Goal: Register for event/course

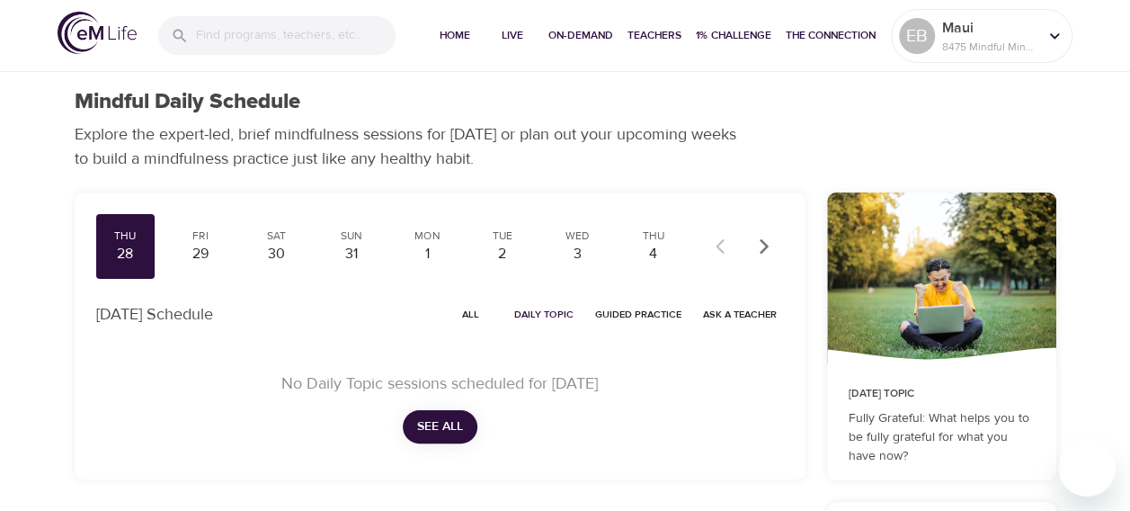
click at [466, 419] on button "See All" at bounding box center [440, 426] width 75 height 33
click at [205, 244] on div "29" at bounding box center [200, 254] width 45 height 21
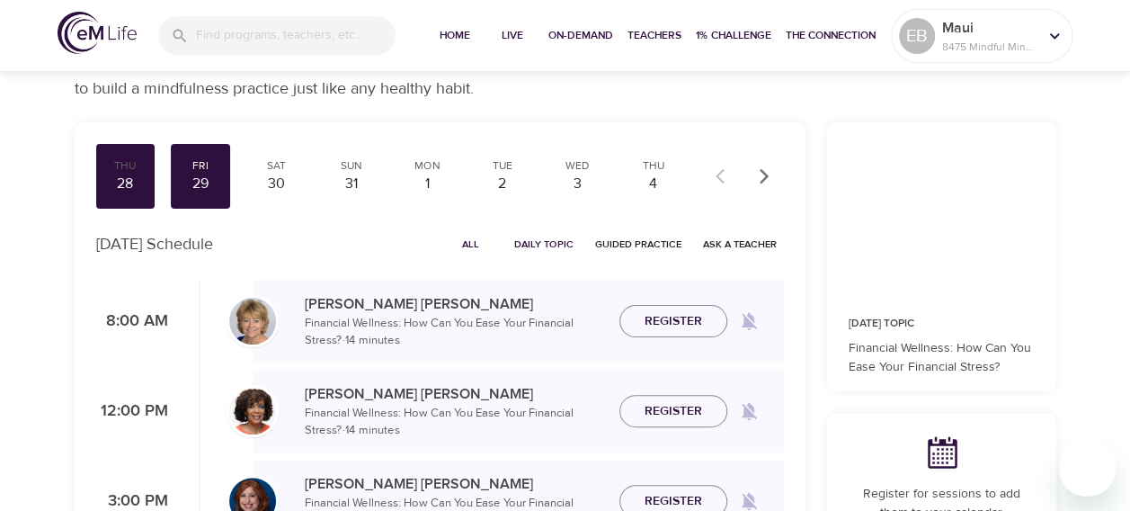
scroll to position [22, 0]
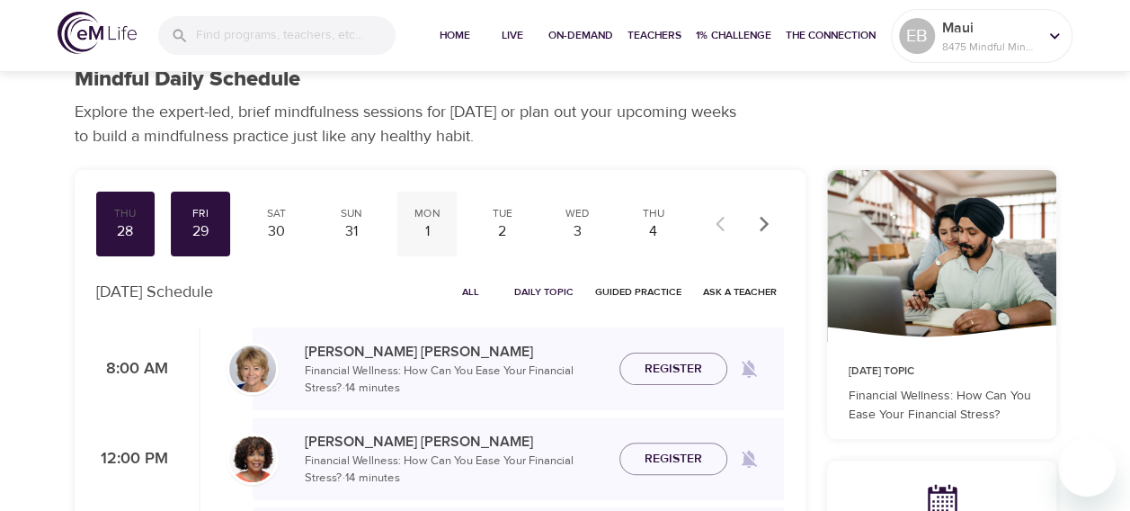
click at [419, 223] on div "1" at bounding box center [427, 231] width 45 height 21
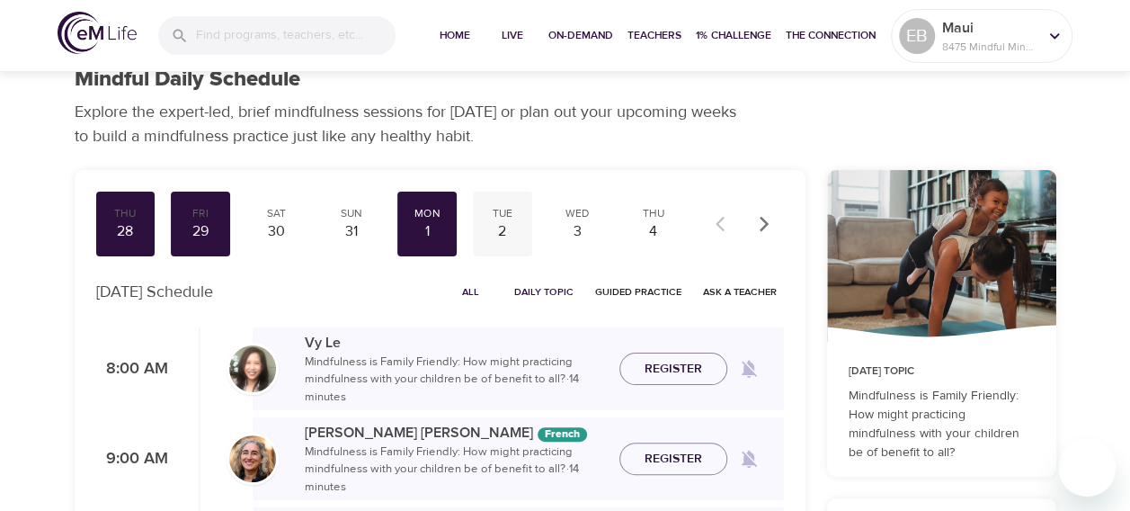
click at [514, 225] on div "2" at bounding box center [502, 231] width 45 height 21
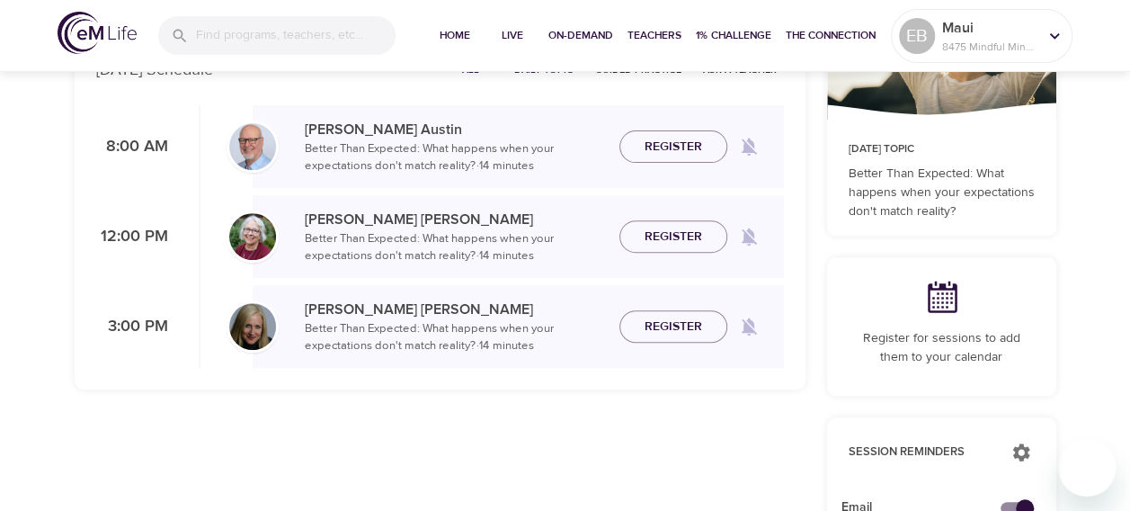
scroll to position [247, 0]
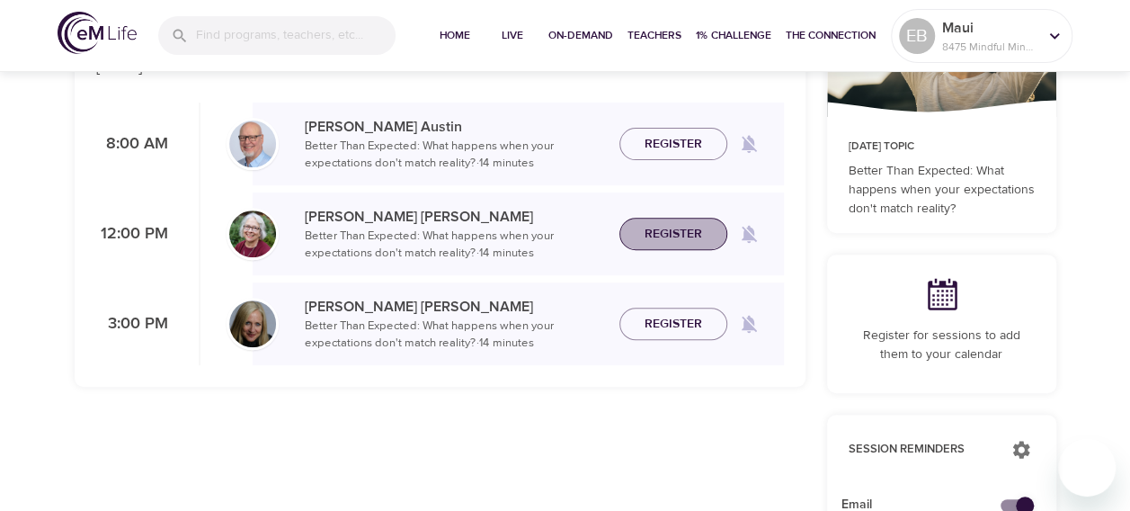
click at [648, 237] on span "Register" at bounding box center [674, 234] width 58 height 22
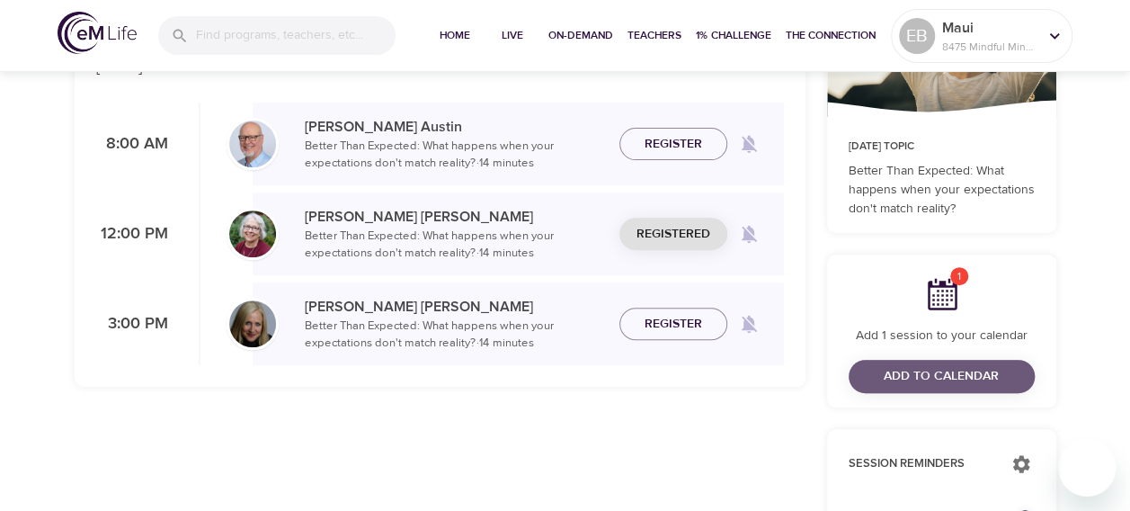
click at [921, 372] on span "Add to Calendar" at bounding box center [941, 376] width 115 height 22
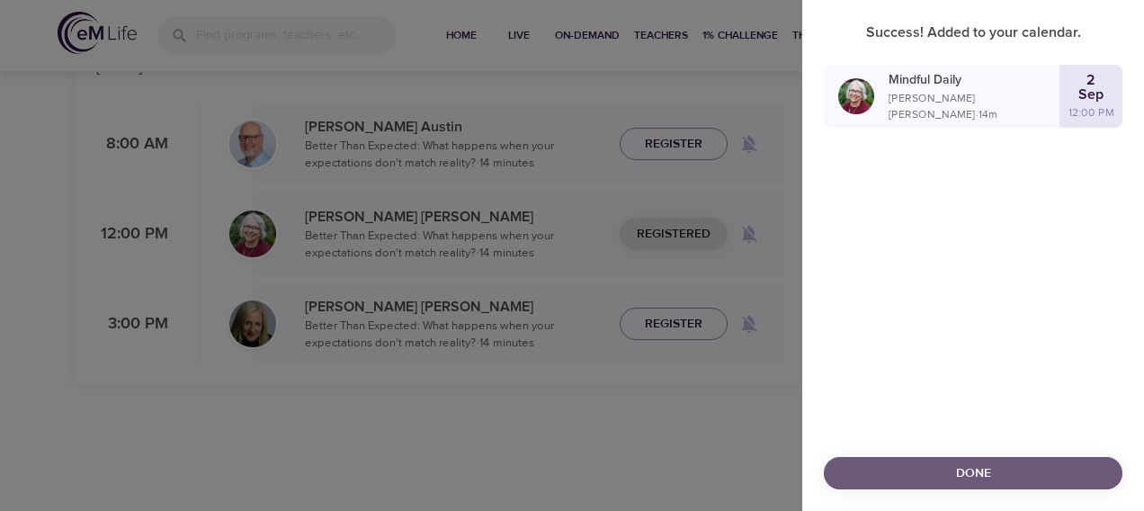
click at [1002, 479] on span "Done" at bounding box center [973, 473] width 270 height 22
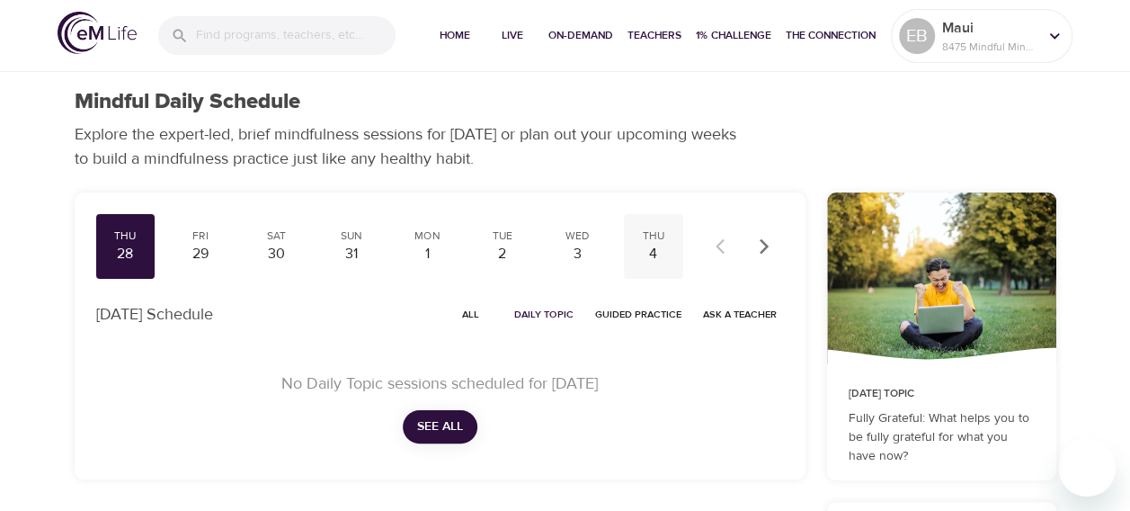
click at [651, 253] on div "4" at bounding box center [653, 254] width 45 height 21
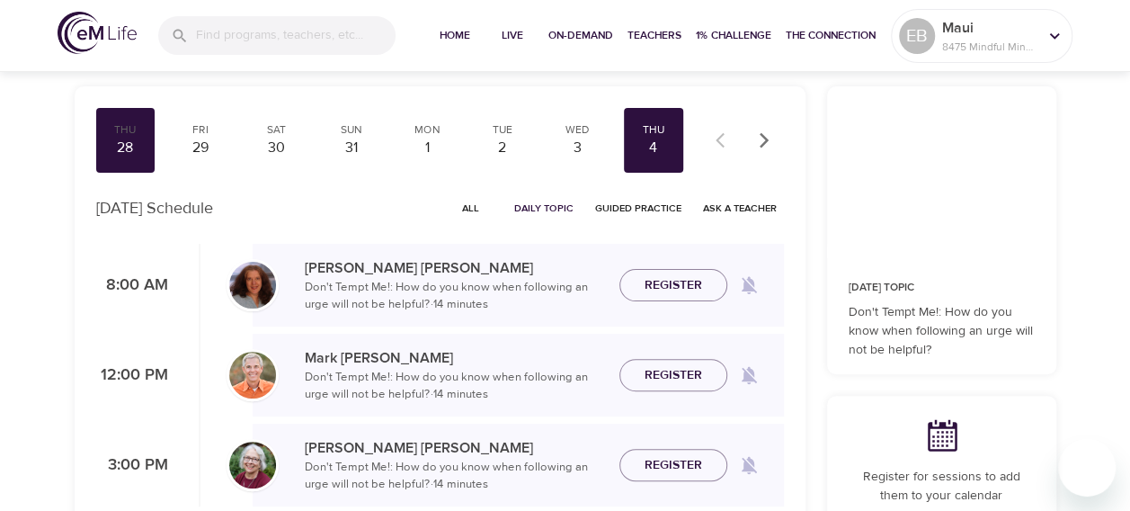
scroll to position [135, 0]
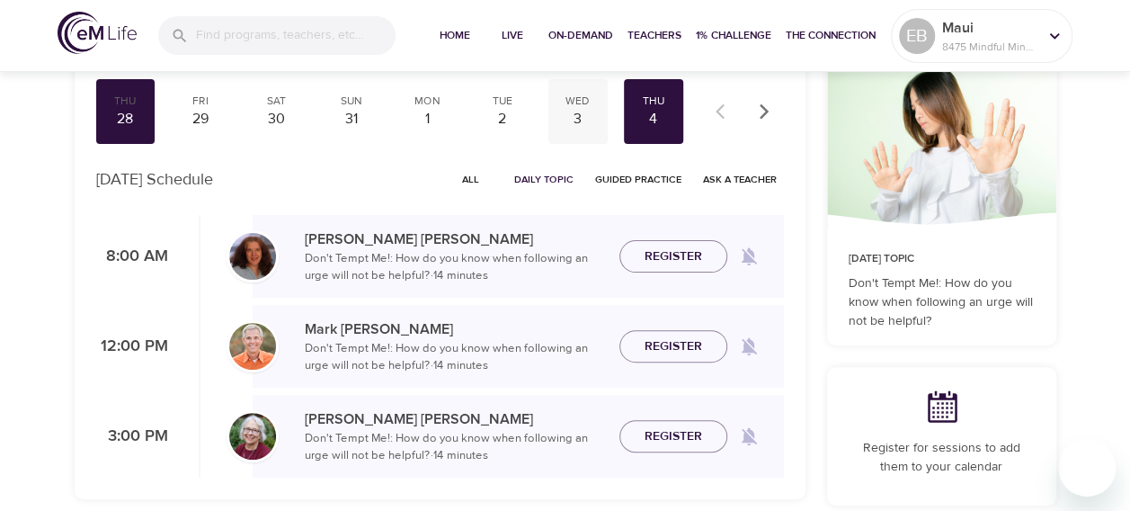
click at [577, 115] on div "3" at bounding box center [578, 119] width 45 height 21
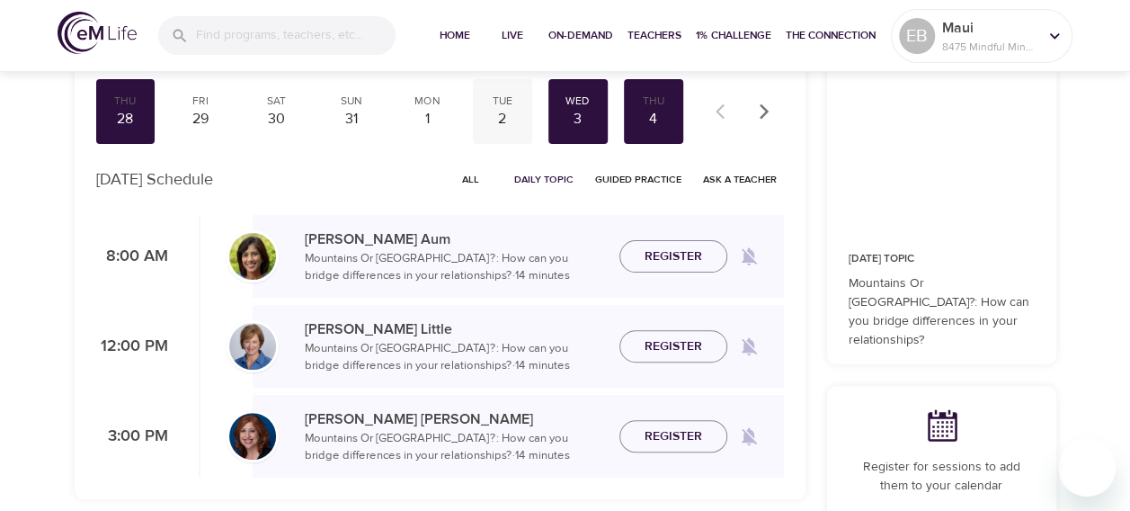
click at [509, 106] on div "Tue" at bounding box center [502, 101] width 45 height 15
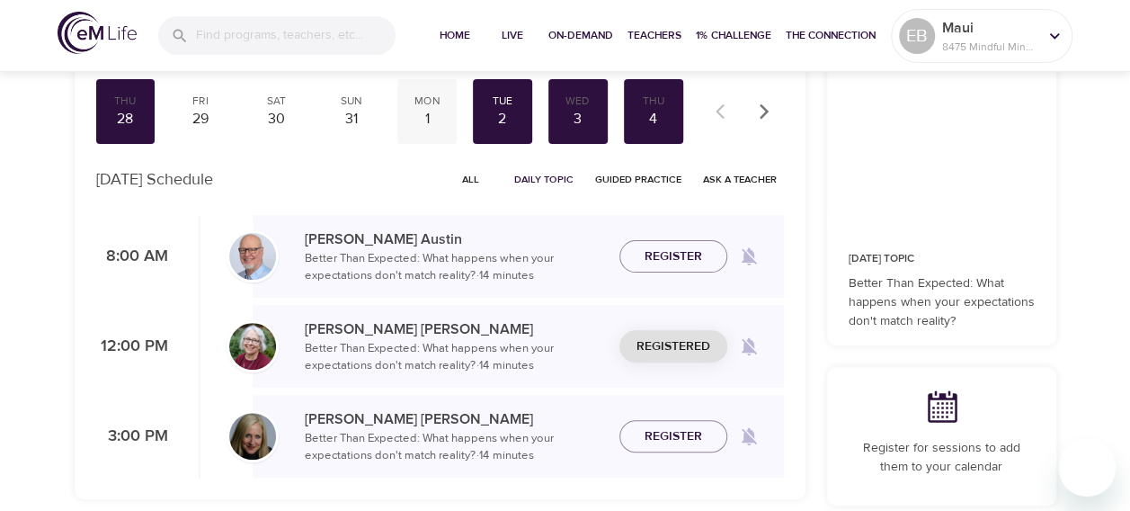
click at [426, 105] on div "Mon" at bounding box center [427, 101] width 45 height 15
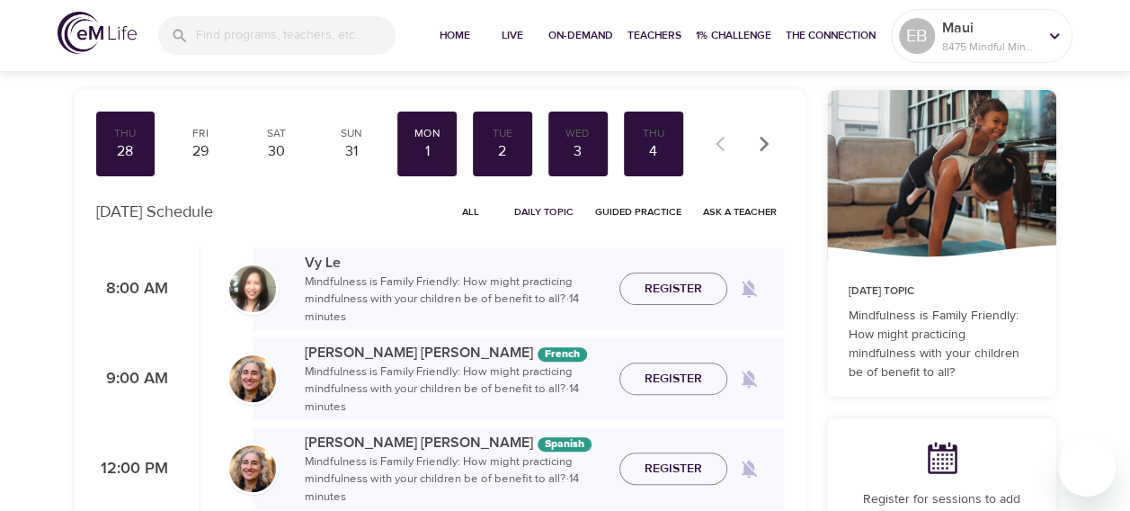
scroll to position [90, 0]
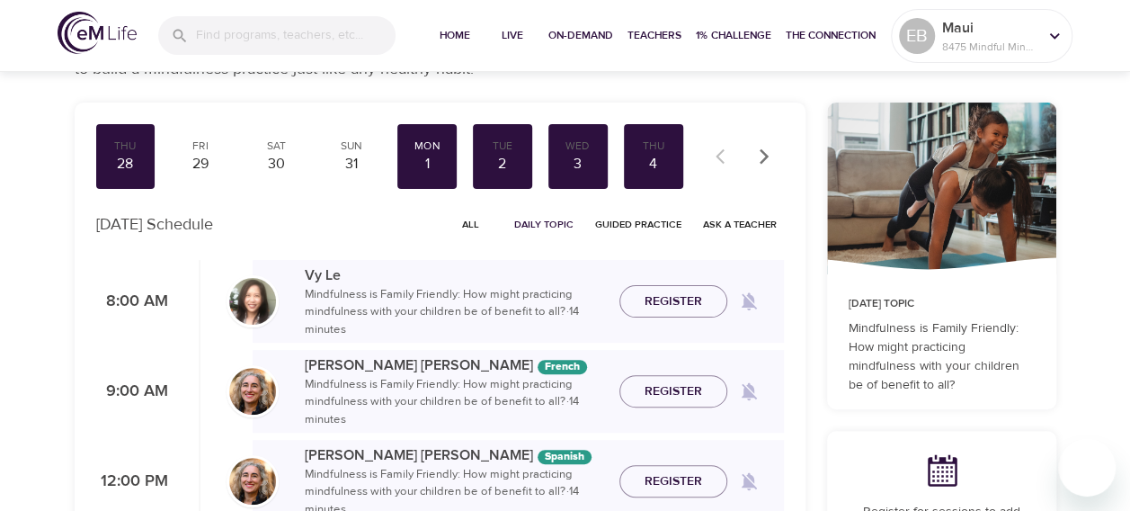
click at [761, 160] on icon "button" at bounding box center [763, 155] width 9 height 15
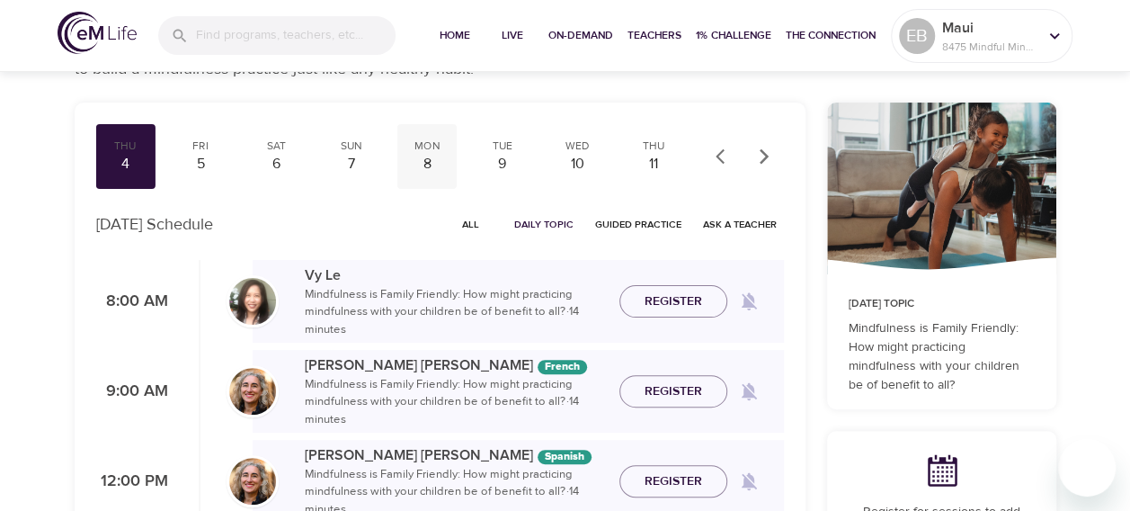
click at [426, 154] on div "8" at bounding box center [427, 164] width 45 height 21
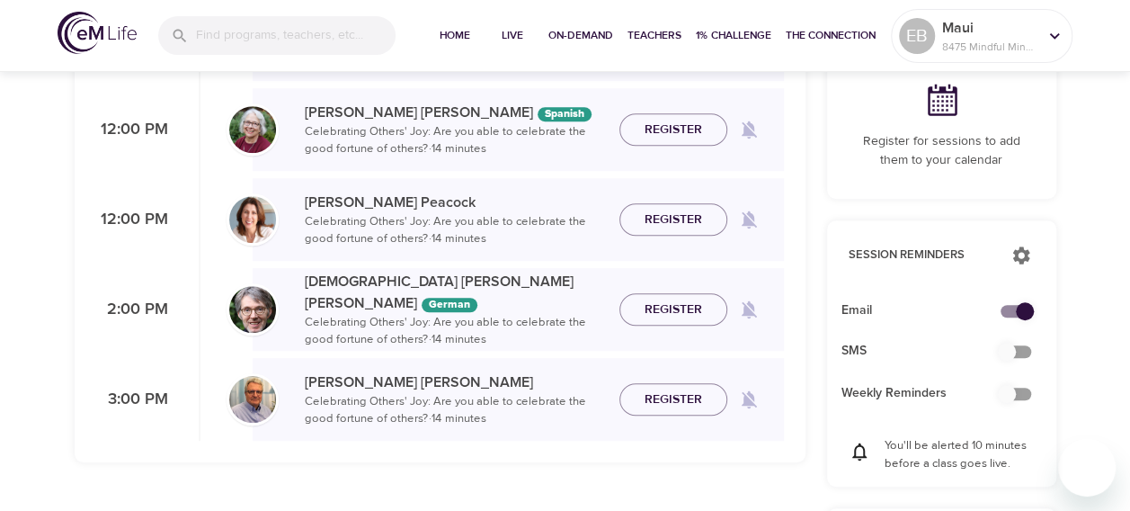
scroll to position [450, 0]
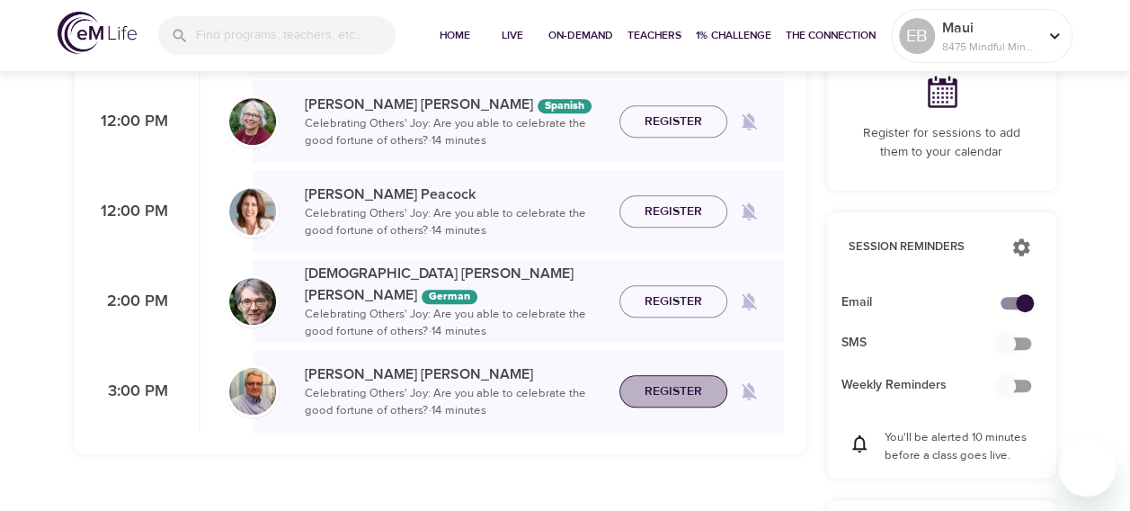
click at [670, 396] on span "Register" at bounding box center [674, 391] width 58 height 22
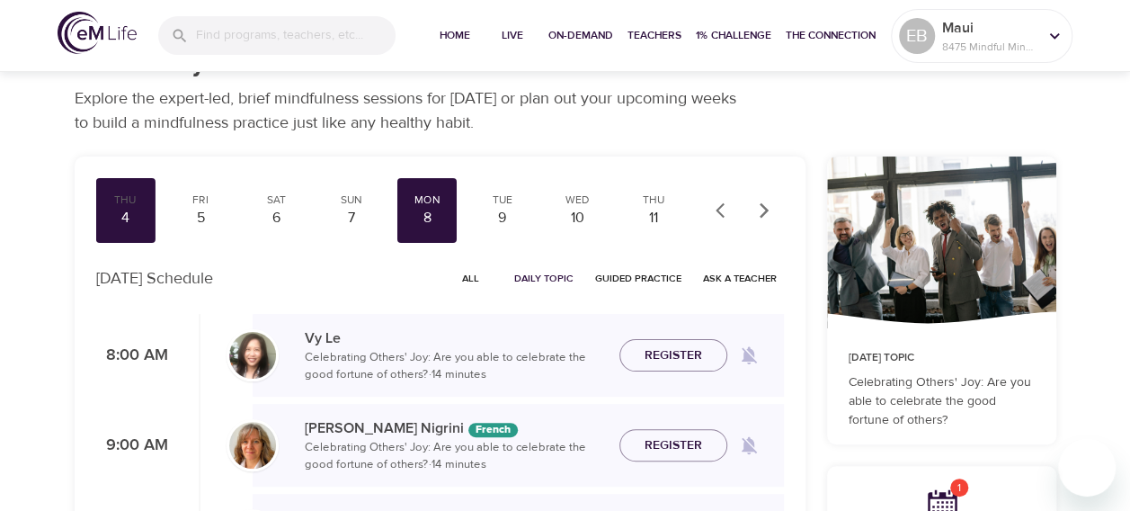
scroll to position [22, 0]
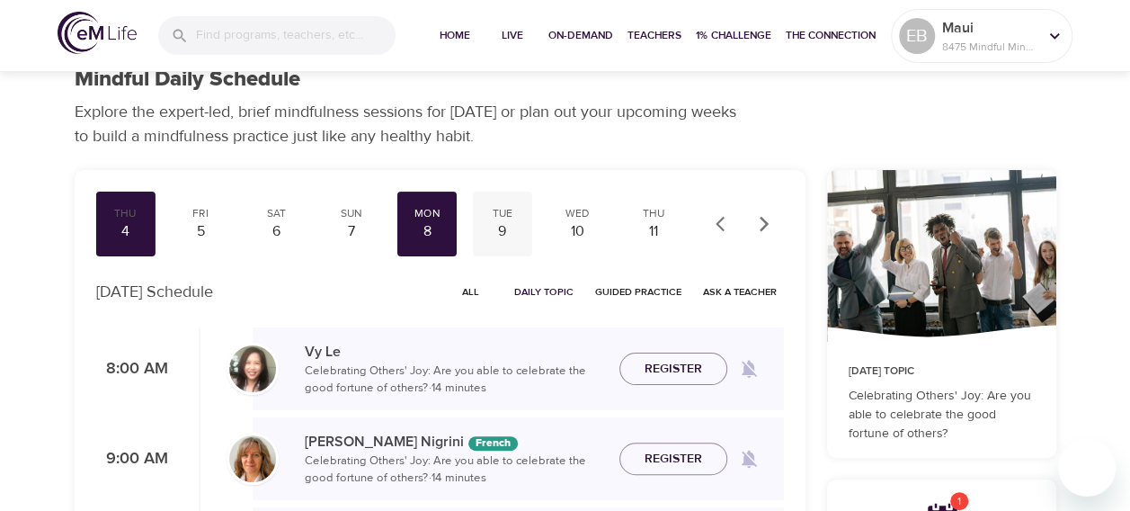
click at [491, 222] on div "9" at bounding box center [502, 231] width 45 height 21
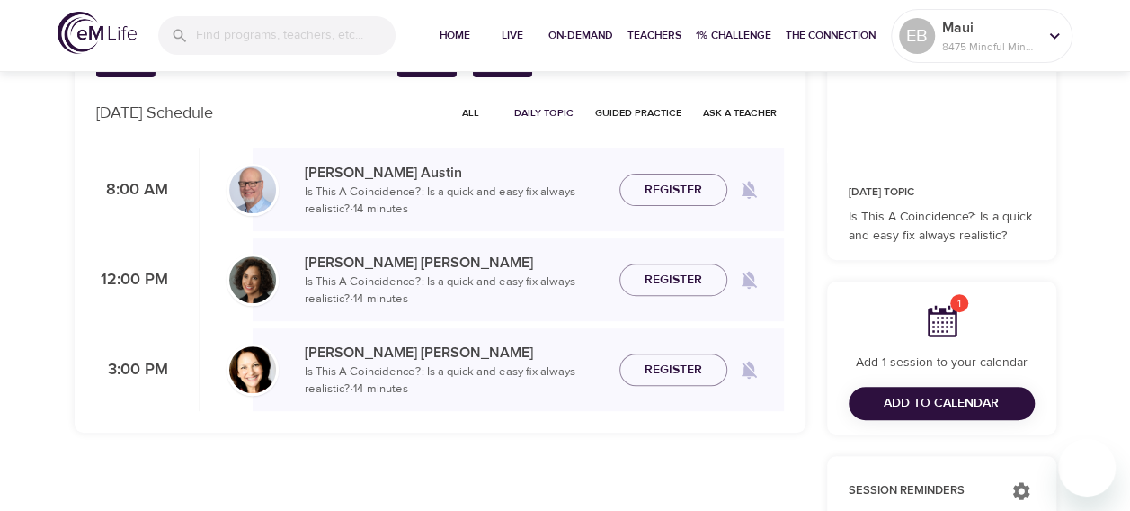
scroll to position [202, 0]
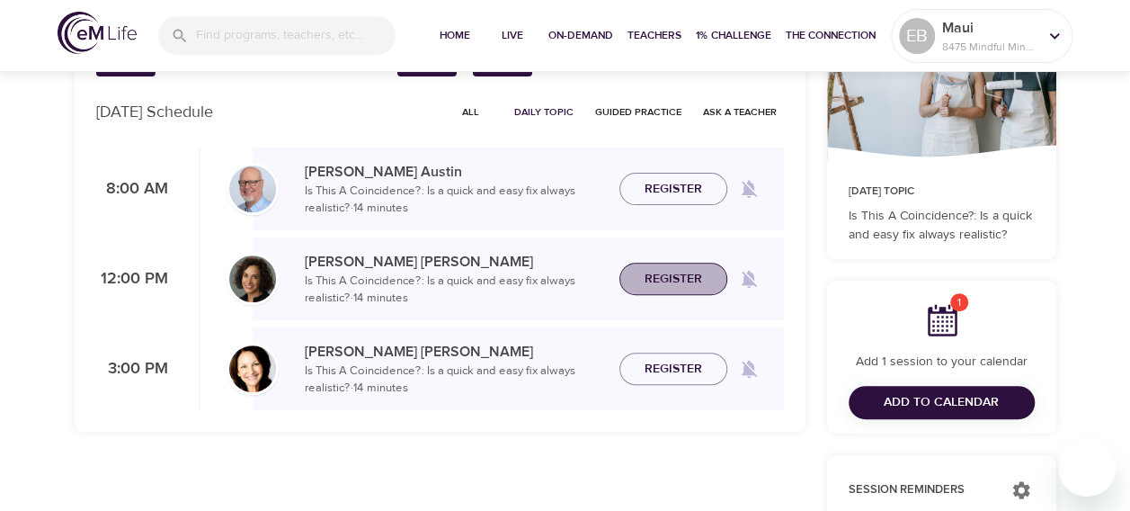
click at [665, 273] on span "Register" at bounding box center [674, 279] width 58 height 22
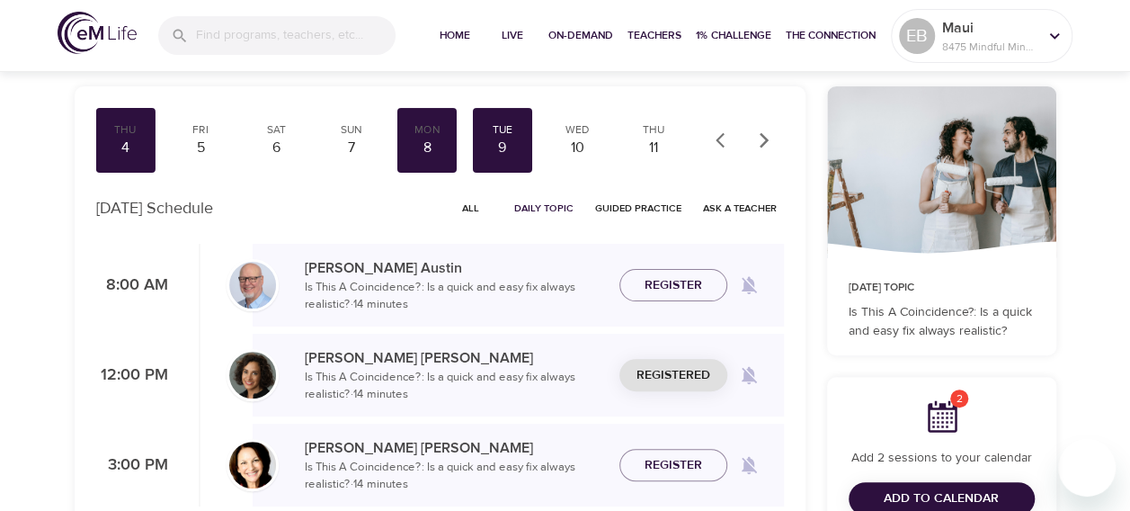
scroll to position [90, 0]
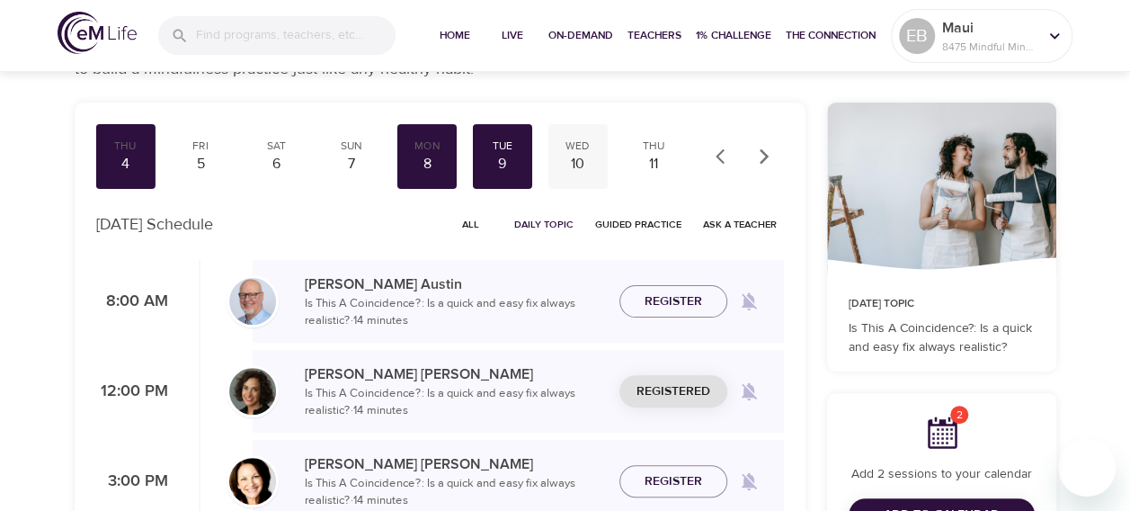
click at [570, 169] on div "10" at bounding box center [578, 164] width 45 height 21
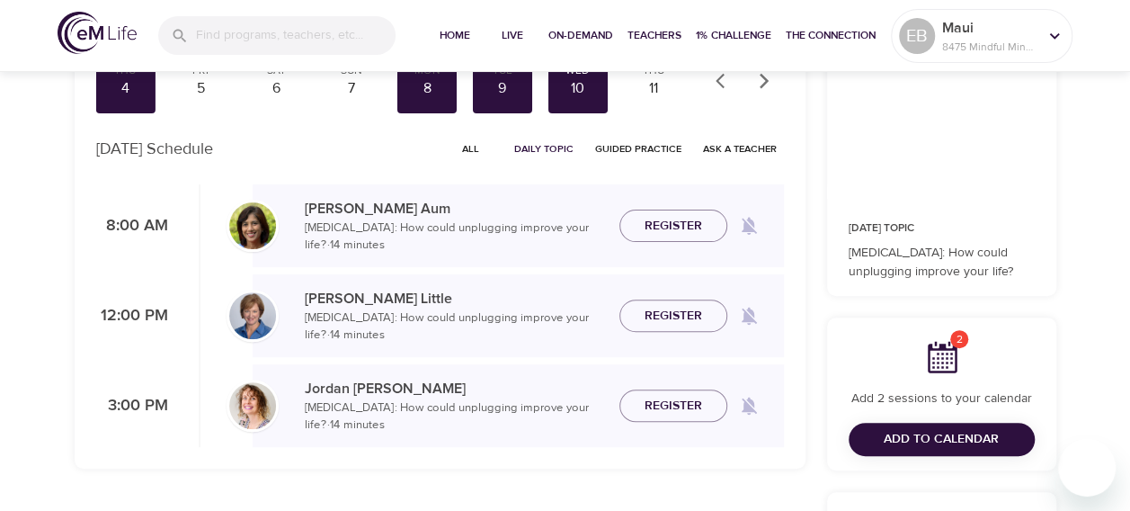
scroll to position [180, 0]
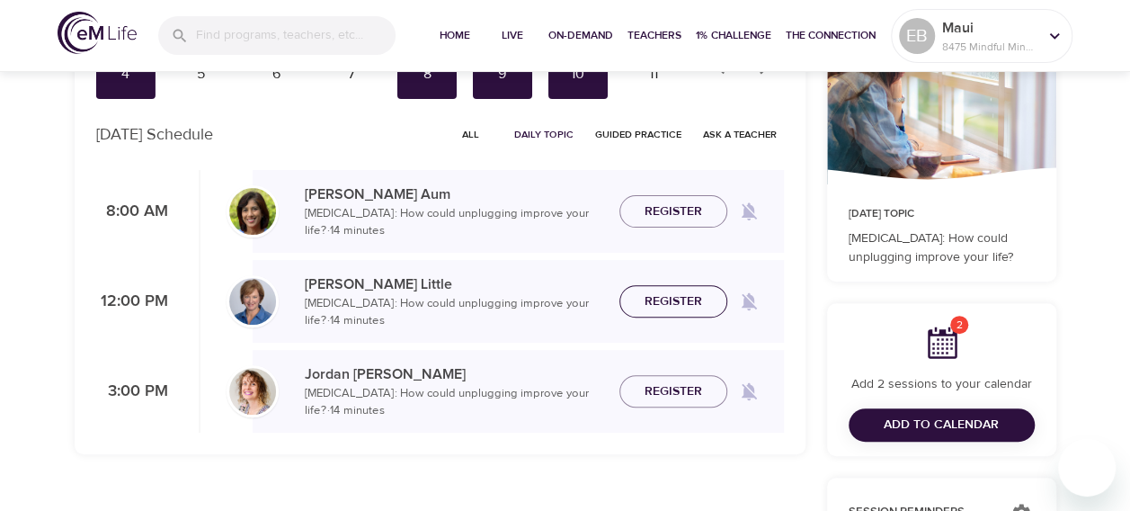
click at [671, 291] on span "Register" at bounding box center [674, 301] width 58 height 22
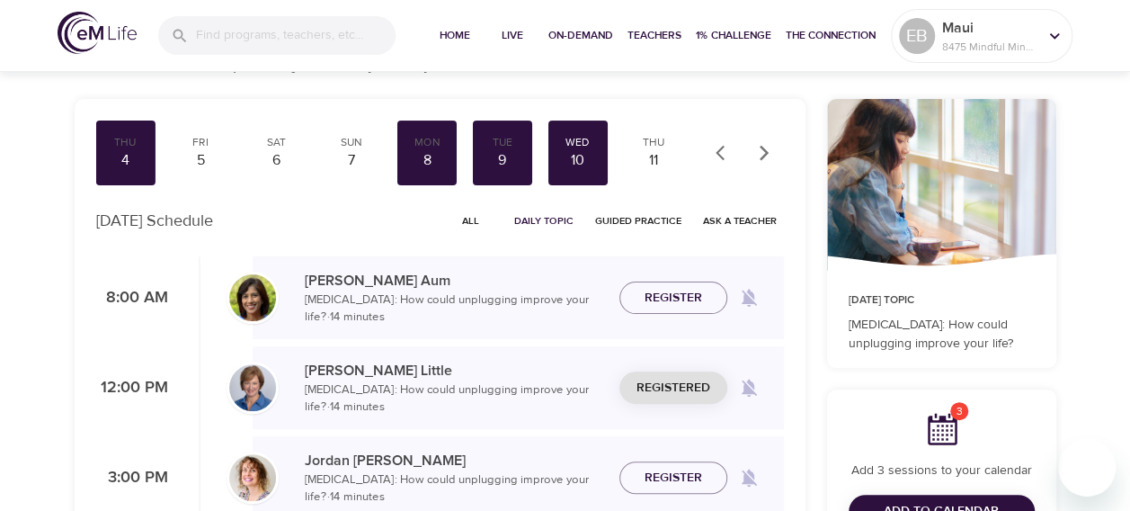
scroll to position [67, 0]
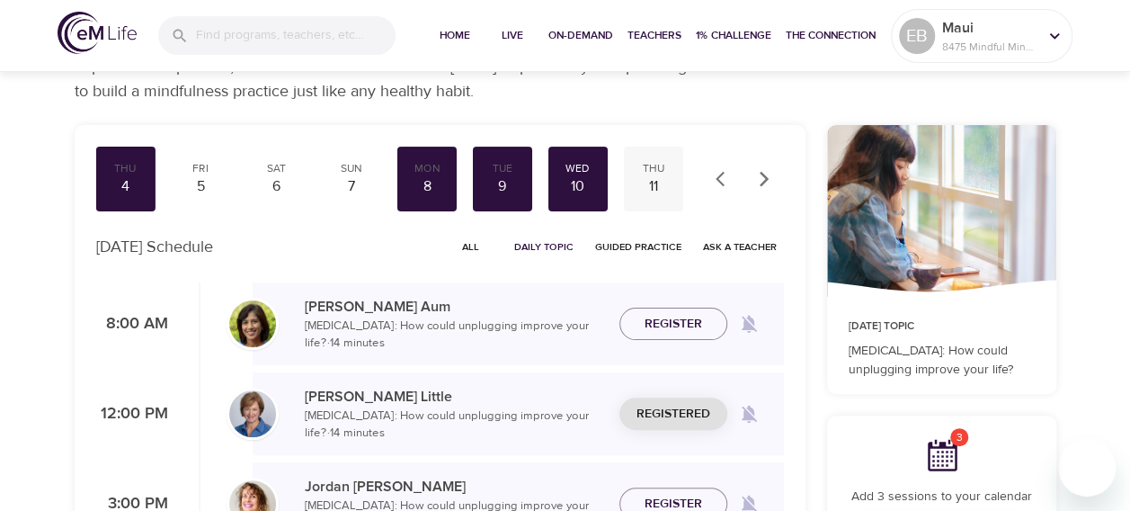
click at [654, 176] on div "11" at bounding box center [653, 186] width 45 height 21
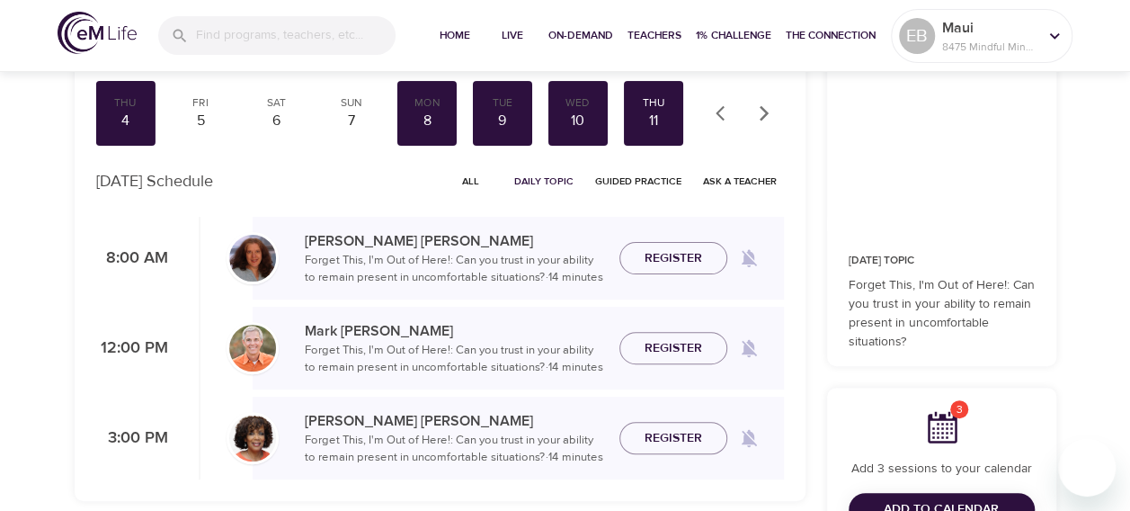
scroll to position [135, 0]
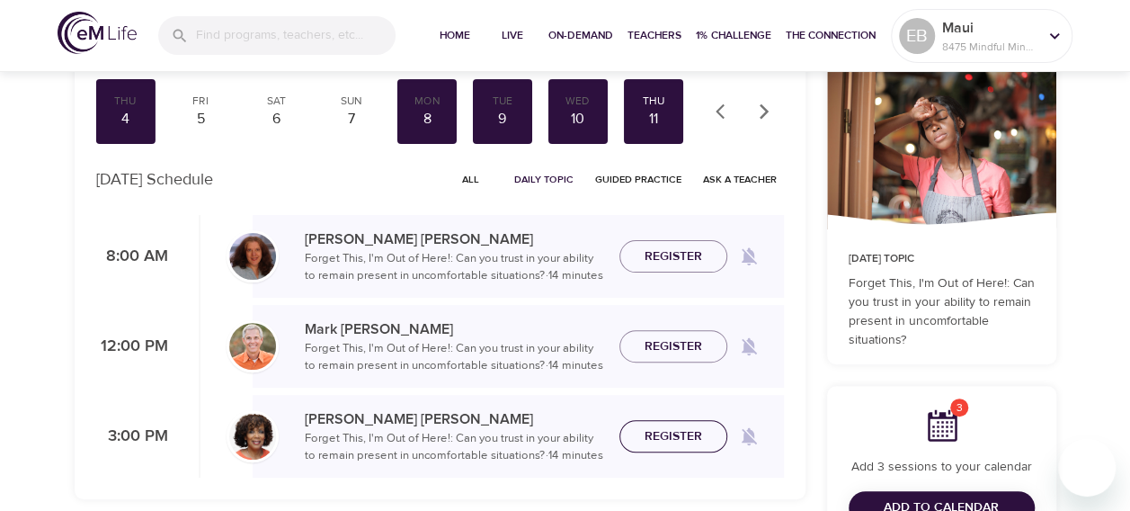
click at [643, 426] on span "Register" at bounding box center [673, 436] width 79 height 22
click at [758, 107] on icon "button" at bounding box center [764, 112] width 18 height 18
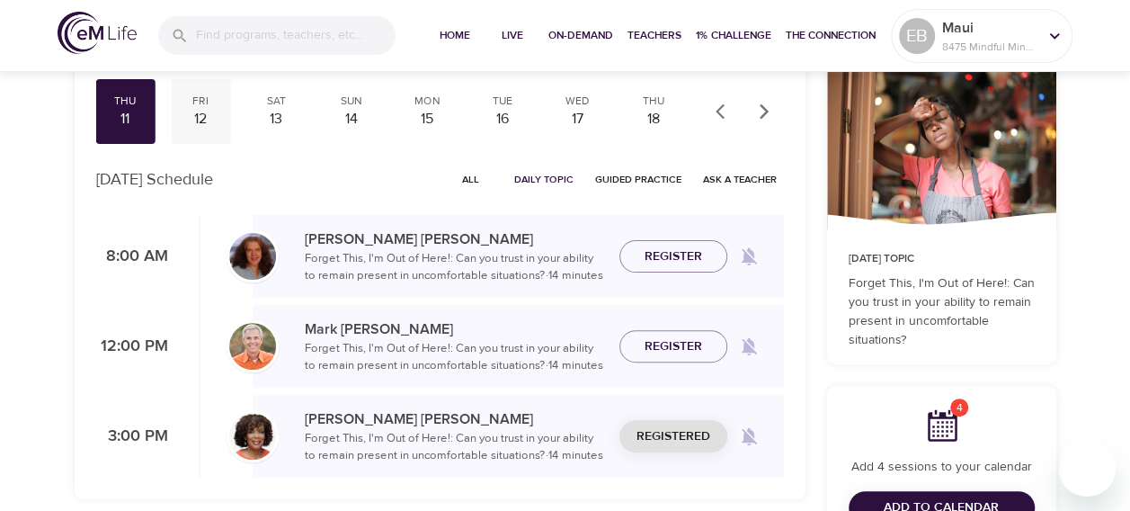
click at [216, 116] on div "12" at bounding box center [200, 119] width 45 height 21
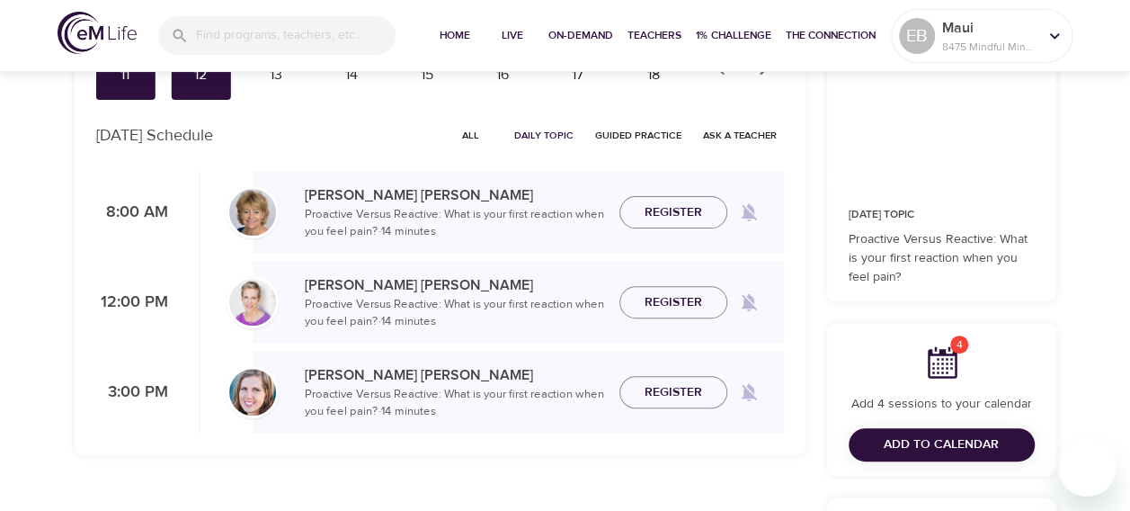
scroll to position [180, 0]
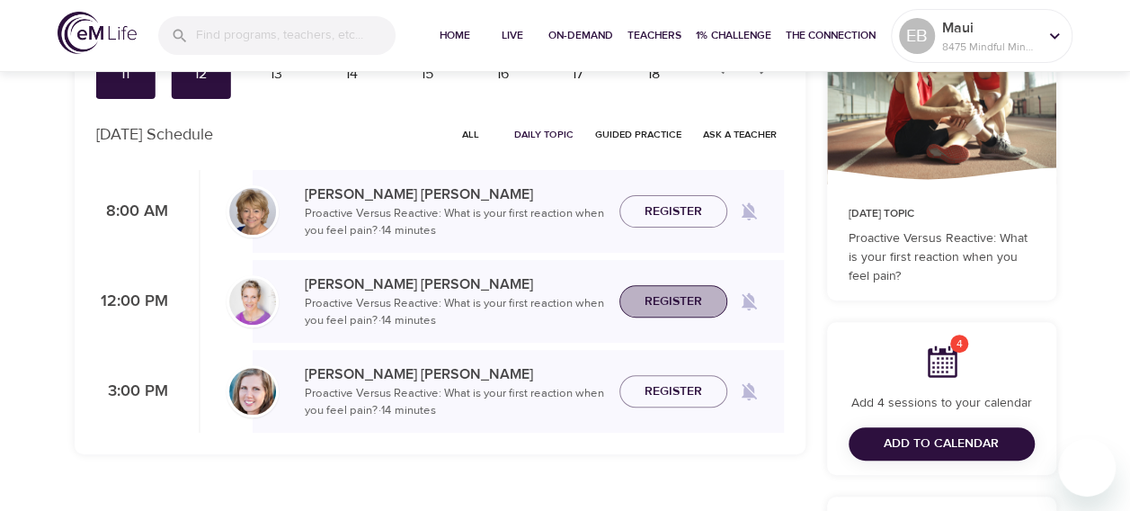
click at [659, 295] on span "Register" at bounding box center [674, 301] width 58 height 22
click at [907, 436] on span "Add to Calendar" at bounding box center [941, 444] width 115 height 22
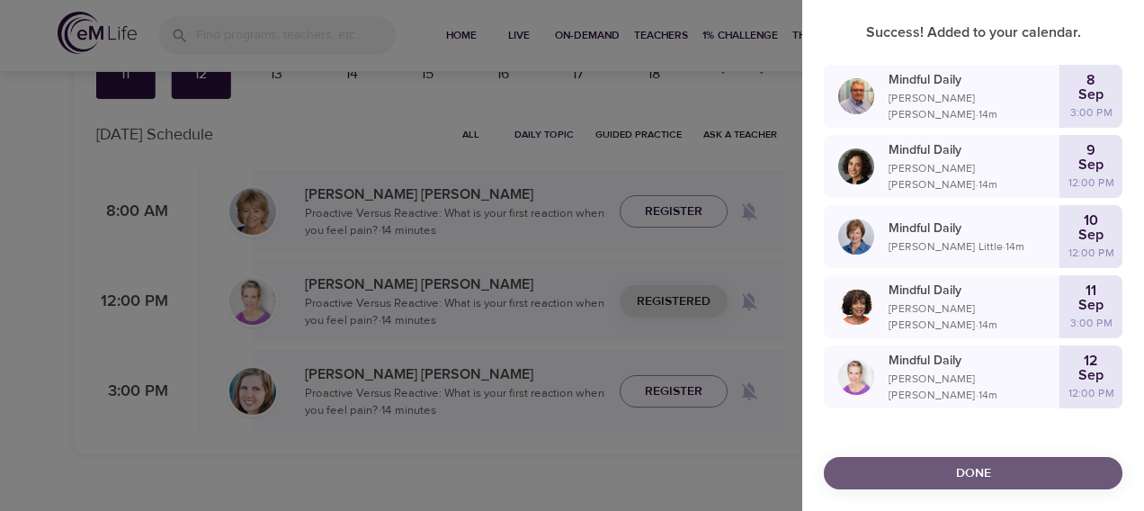
click at [950, 459] on button "Done" at bounding box center [973, 473] width 299 height 33
